Goal: Information Seeking & Learning: Learn about a topic

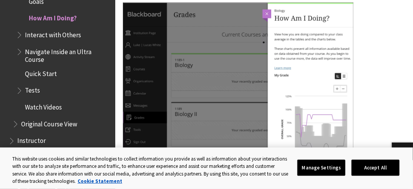
scroll to position [929, 0]
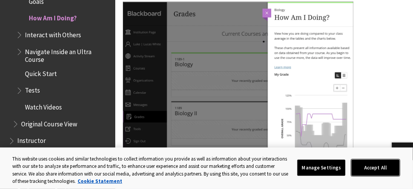
click at [364, 175] on button "Accept All" at bounding box center [375, 168] width 48 height 16
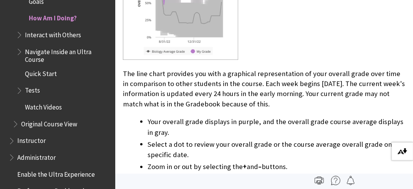
click at [393, 155] on button "Download alternative formats ..." at bounding box center [401, 151] width 21 height 18
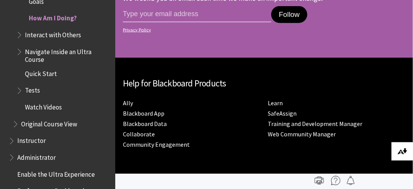
scroll to position [5235, 0]
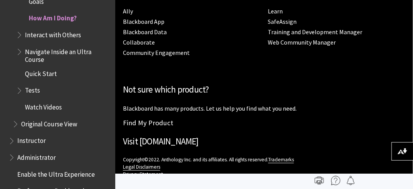
click at [59, 152] on span "Administrator" at bounding box center [59, 157] width 102 height 13
click at [38, 146] on span "Instructor" at bounding box center [59, 140] width 102 height 13
click at [27, 140] on span "Instructor" at bounding box center [32, 139] width 31 height 10
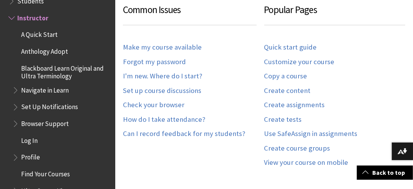
scroll to position [216, 0]
click at [192, 120] on link "How do I take attendance?" at bounding box center [164, 120] width 82 height 9
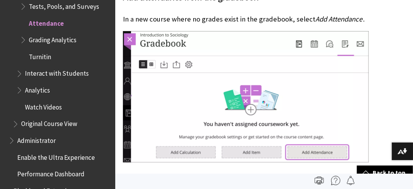
scroll to position [1032, 0]
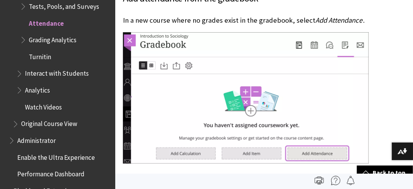
click at [126, 32] on img at bounding box center [246, 97] width 246 height 131
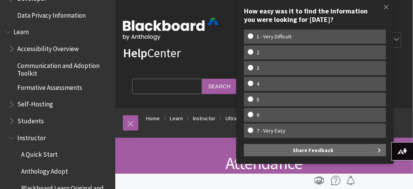
scroll to position [634, 0]
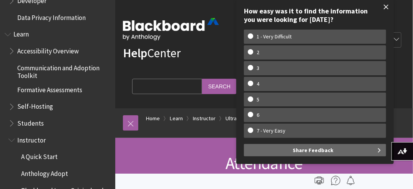
click at [386, 7] on span at bounding box center [386, 7] width 16 height 16
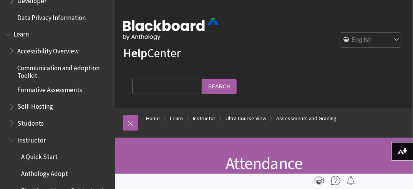
click at [43, 125] on span "Students" at bounding box center [59, 123] width 102 height 13
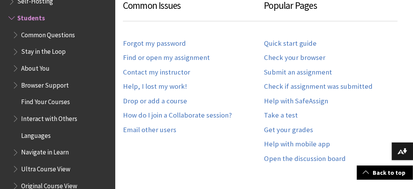
scroll to position [481, 0]
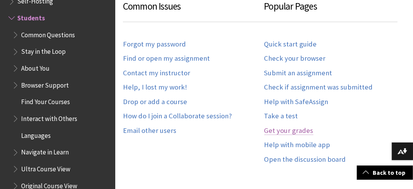
click at [278, 129] on link "Get your grades" at bounding box center [288, 131] width 49 height 9
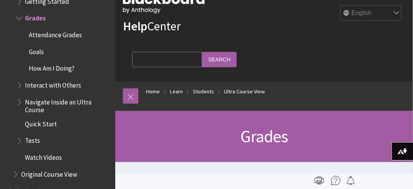
scroll to position [12, 0]
